Goal: Transaction & Acquisition: Purchase product/service

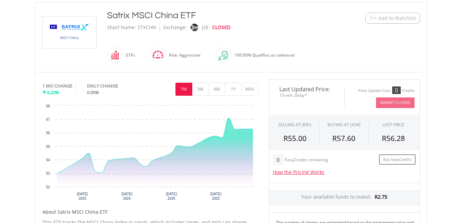
scroll to position [154, 0]
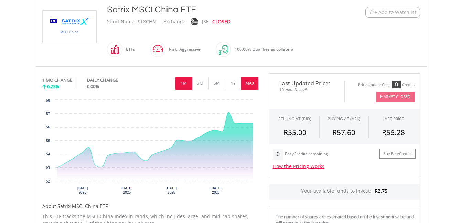
click at [250, 83] on button "MAX" at bounding box center [249, 83] width 17 height 13
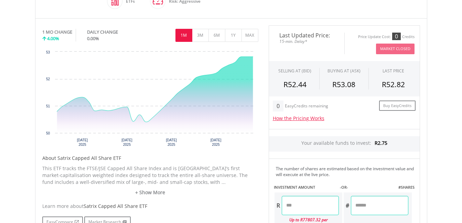
scroll to position [188, 0]
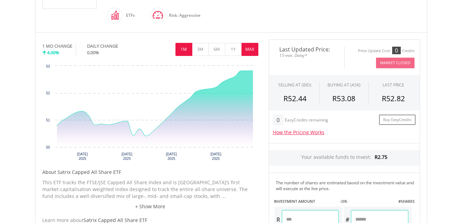
click at [249, 51] on button "MAX" at bounding box center [249, 49] width 17 height 13
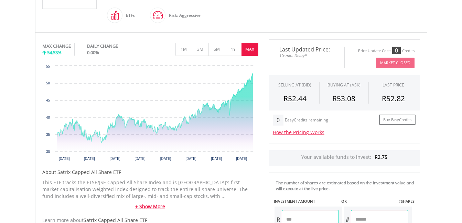
click at [151, 209] on link "+ Show More" at bounding box center [150, 207] width 216 height 7
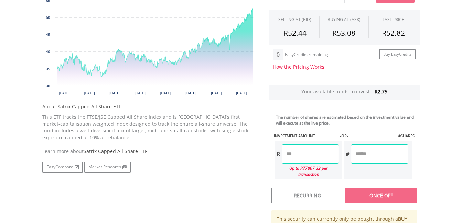
scroll to position [269, 0]
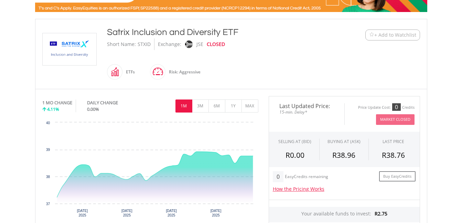
scroll to position [157, 0]
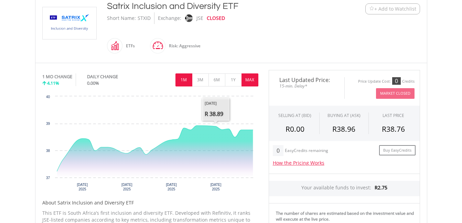
click at [248, 79] on button "MAX" at bounding box center [249, 80] width 17 height 13
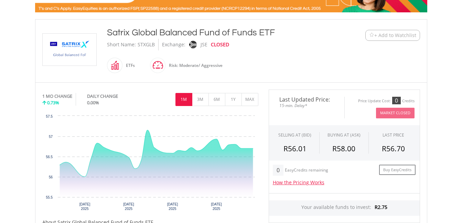
scroll to position [139, 0]
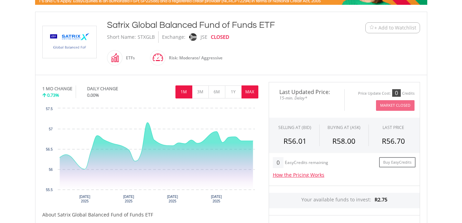
click at [247, 94] on button "MAX" at bounding box center [249, 92] width 17 height 13
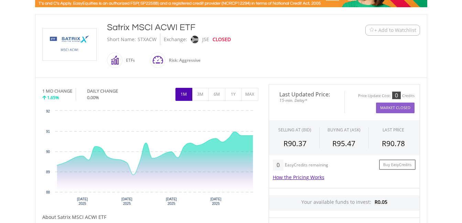
scroll to position [141, 0]
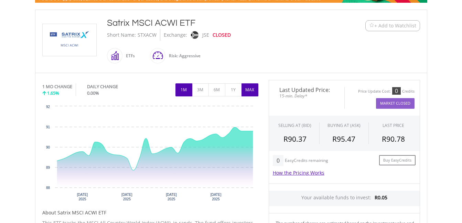
click at [249, 91] on button "MAX" at bounding box center [249, 90] width 17 height 13
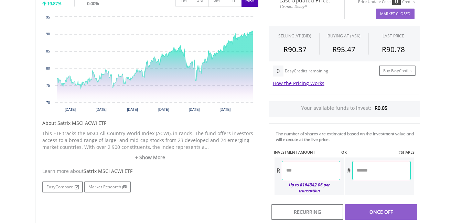
scroll to position [236, 0]
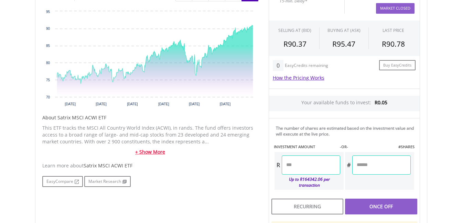
click at [154, 153] on link "+ Show More" at bounding box center [150, 152] width 216 height 7
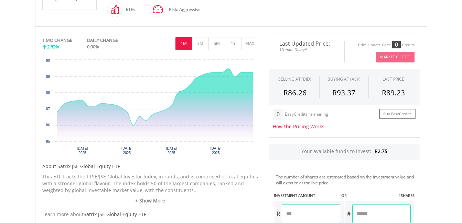
scroll to position [194, 0]
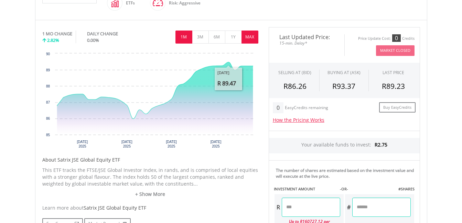
click at [247, 39] on button "MAX" at bounding box center [249, 37] width 17 height 13
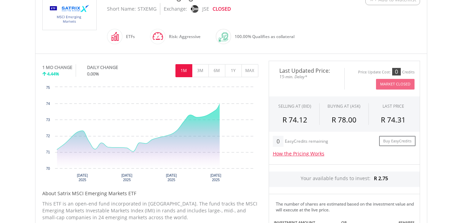
scroll to position [173, 0]
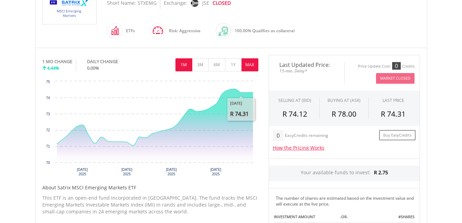
click at [248, 64] on button "MAX" at bounding box center [249, 64] width 17 height 13
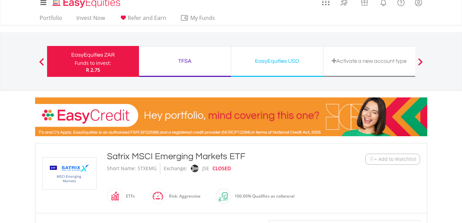
scroll to position [0, 0]
